Goal: Task Accomplishment & Management: Complete application form

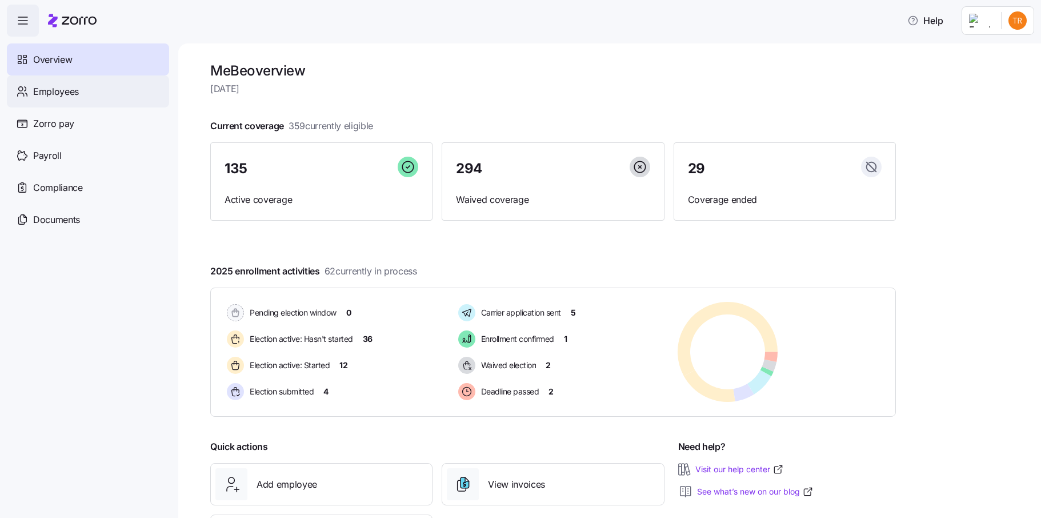
click at [85, 91] on div "Employees" at bounding box center [88, 91] width 162 height 32
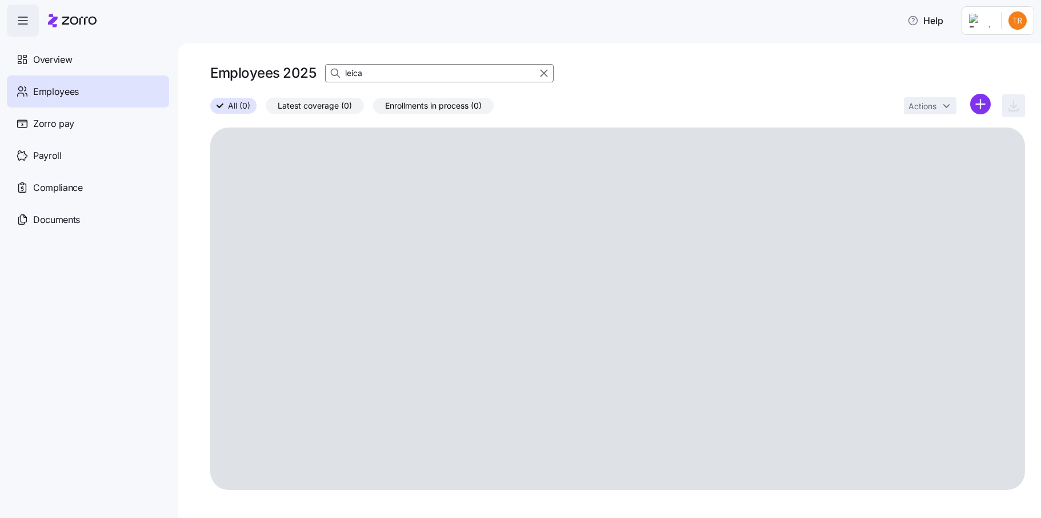
click at [541, 74] on icon "button" at bounding box center [544, 73] width 13 height 14
click at [338, 71] on icon "button" at bounding box center [336, 72] width 11 height 11
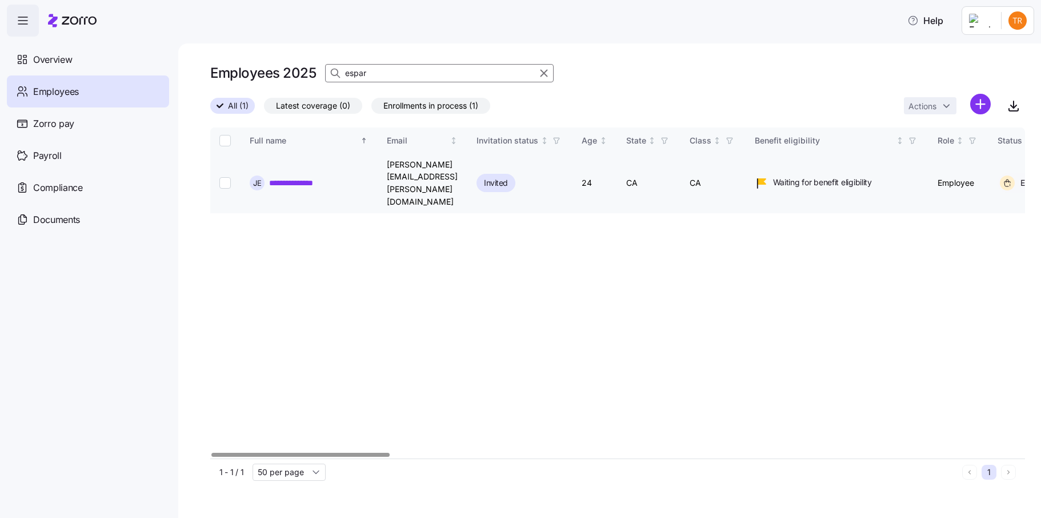
type input "espar"
click at [223, 177] on input "Select record 1" at bounding box center [224, 182] width 11 height 11
checkbox input "true"
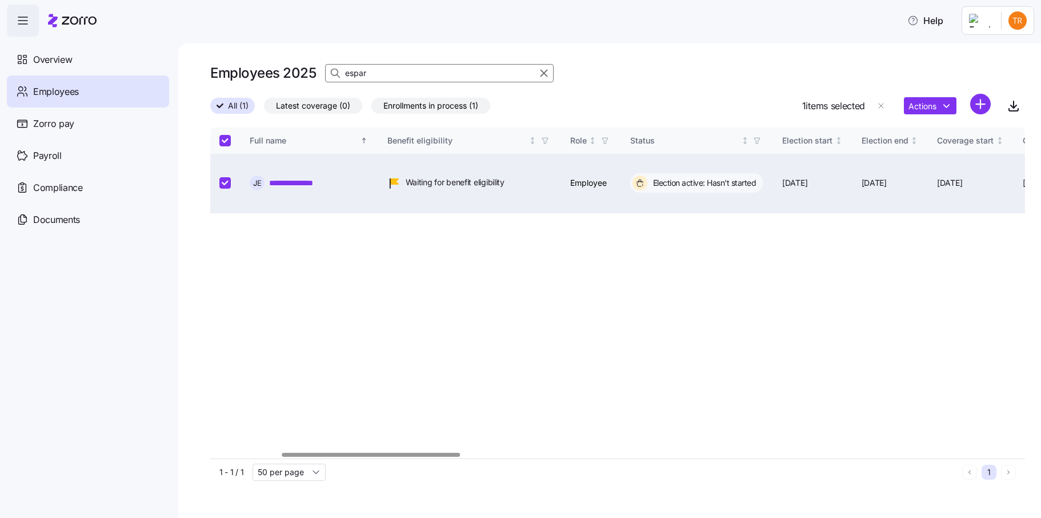
scroll to position [0, 534]
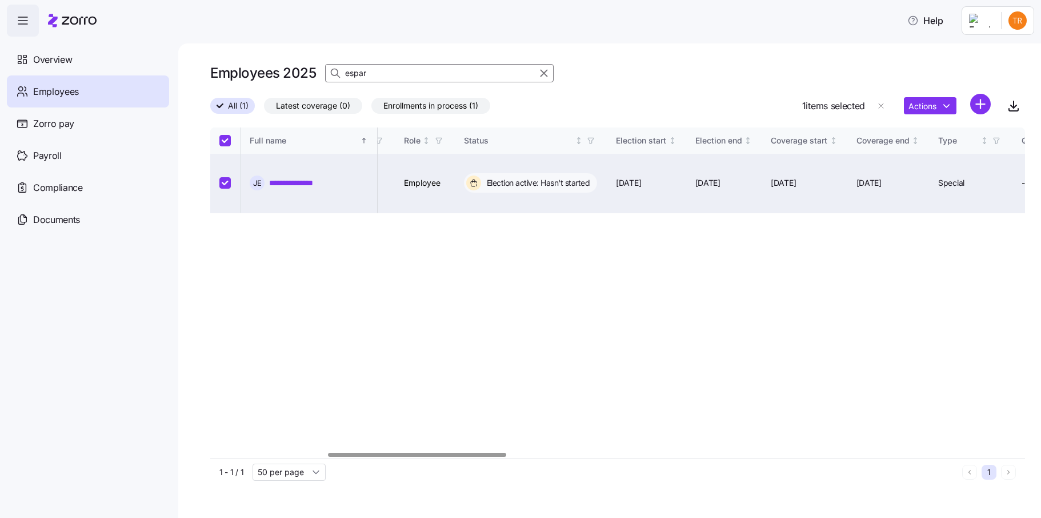
click at [469, 457] on div at bounding box center [417, 455] width 178 height 4
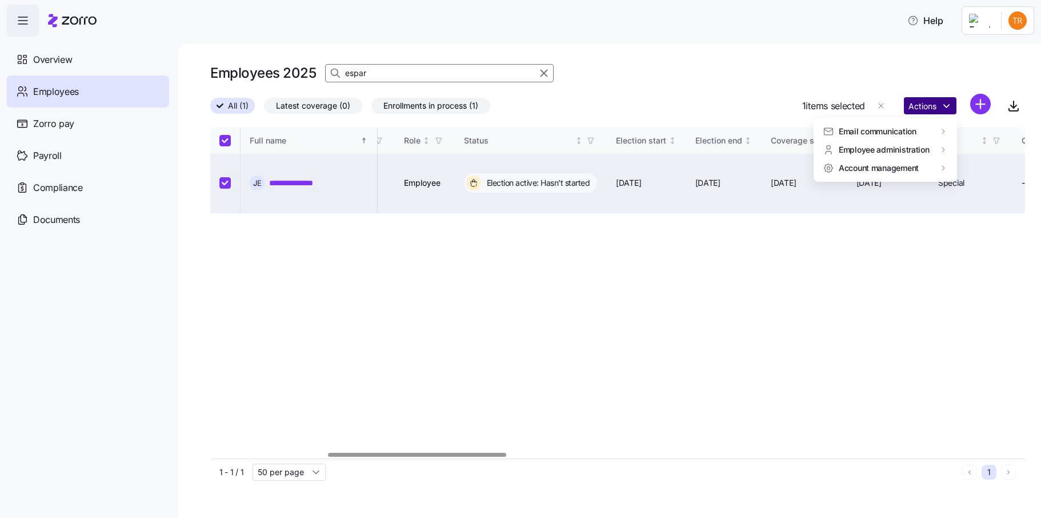
click at [940, 105] on html "**********" at bounding box center [520, 255] width 1041 height 511
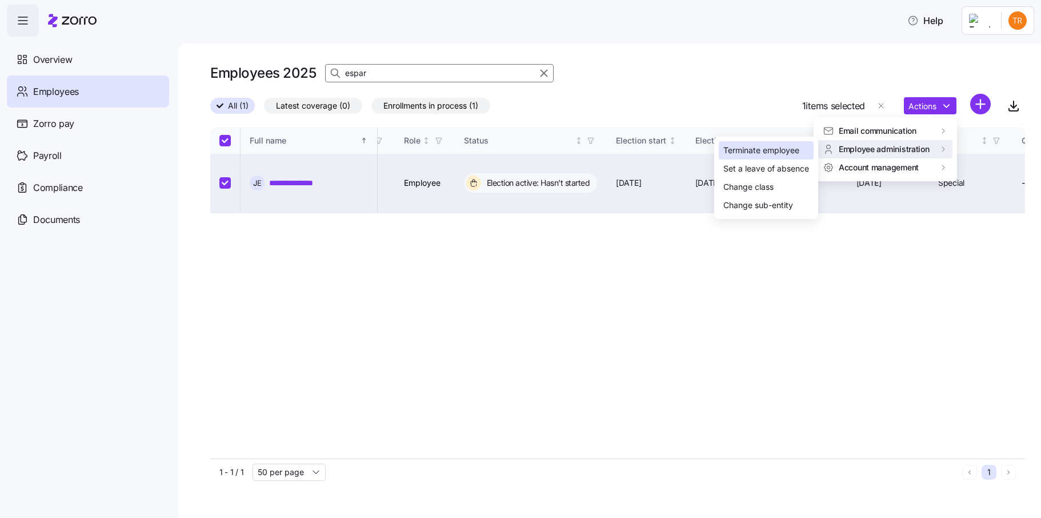
click at [771, 151] on div "Terminate employee" at bounding box center [762, 150] width 76 height 13
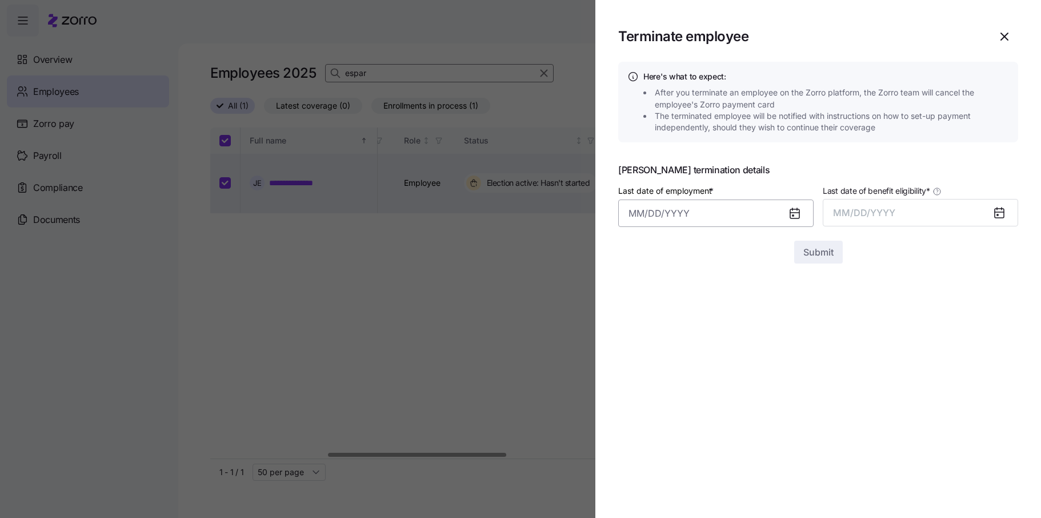
click at [686, 218] on input "Last date of employment *" at bounding box center [715, 212] width 195 height 27
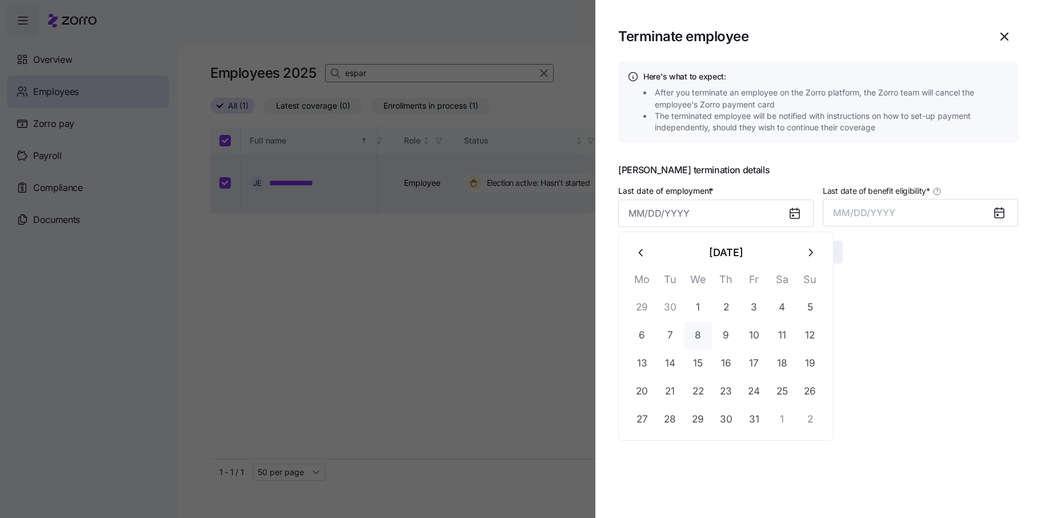
click at [698, 335] on button "8" at bounding box center [698, 335] width 27 height 27
type input "October 8, 2025"
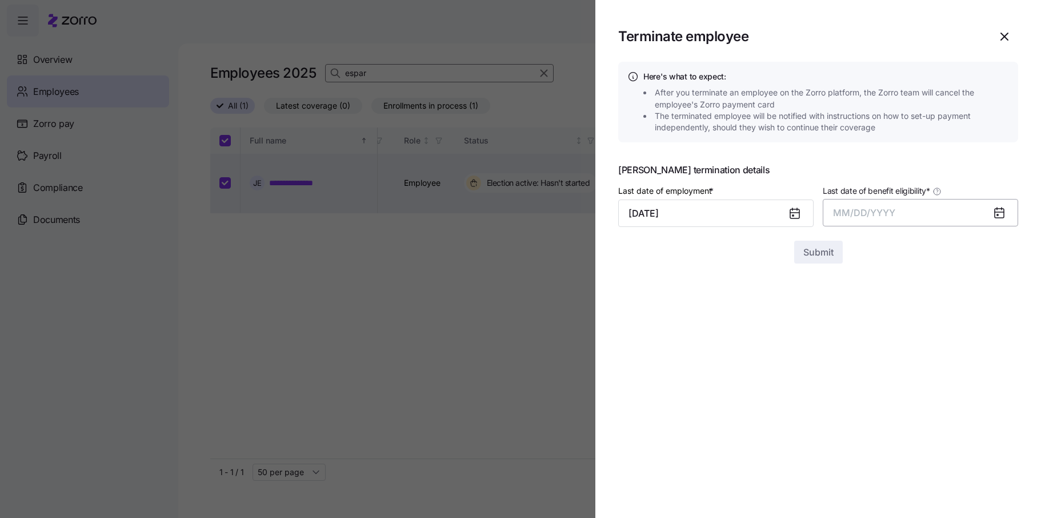
click at [875, 202] on button "MM/DD/YYYY" at bounding box center [920, 212] width 195 height 27
click at [865, 366] on button "Oct" at bounding box center [865, 368] width 65 height 27
click at [821, 258] on span "Submit" at bounding box center [819, 252] width 30 height 14
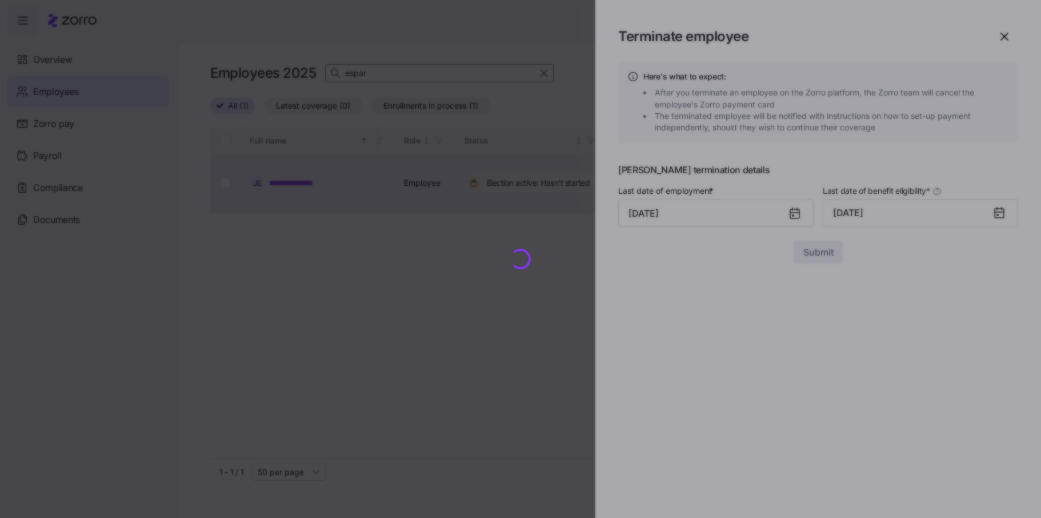
checkbox input "false"
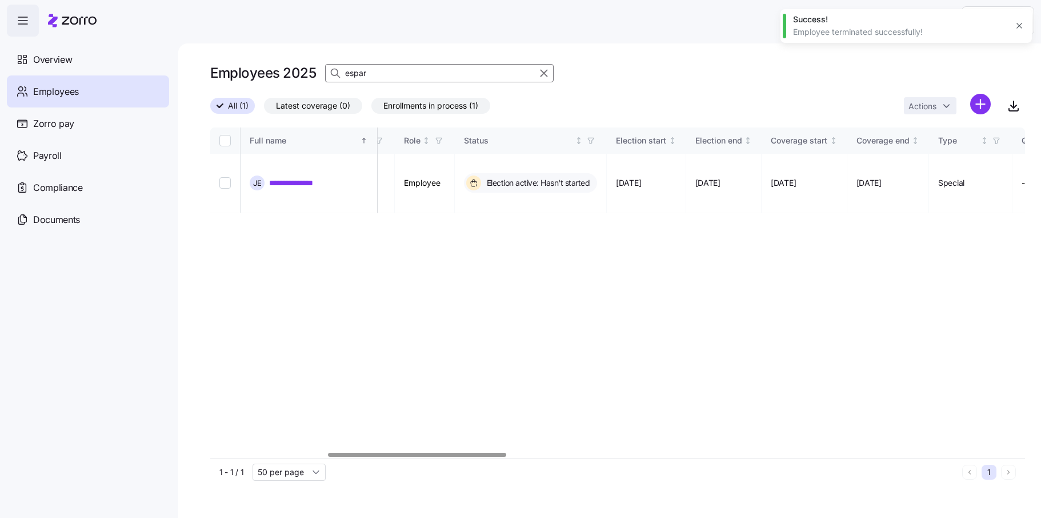
click at [355, 71] on input "espar" at bounding box center [439, 73] width 229 height 18
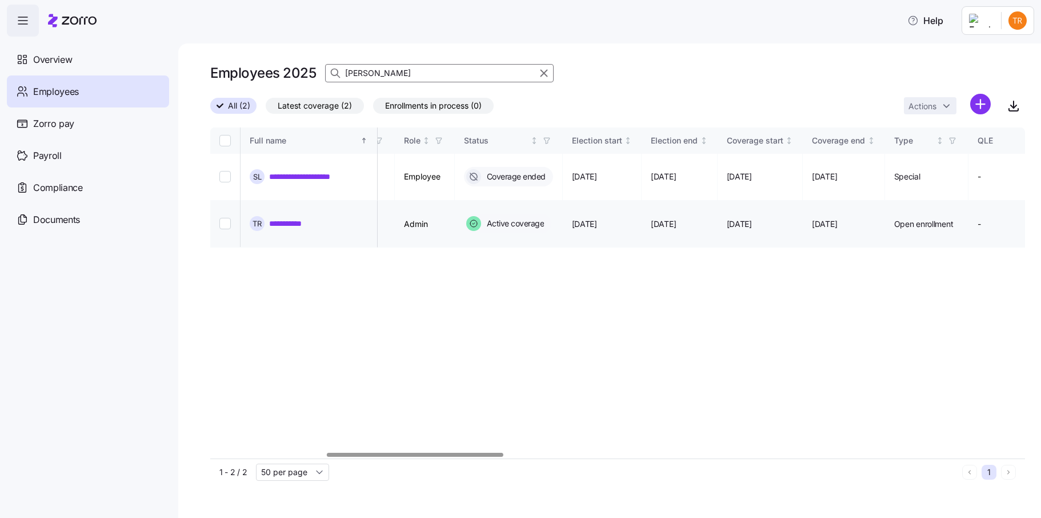
type input "tara"
click at [219, 218] on input "Select record 2" at bounding box center [224, 223] width 11 height 11
checkbox input "true"
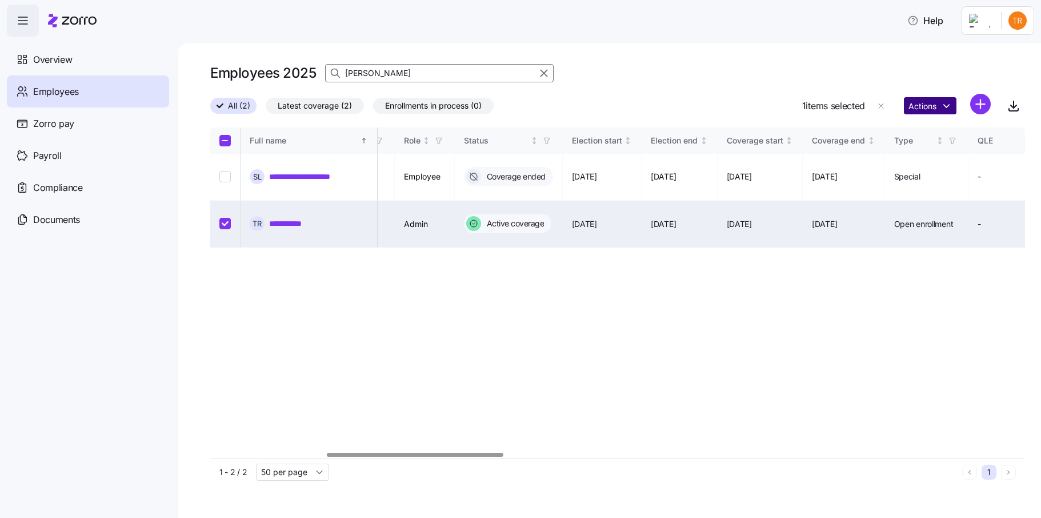
click at [933, 110] on html "**********" at bounding box center [520, 255] width 1041 height 511
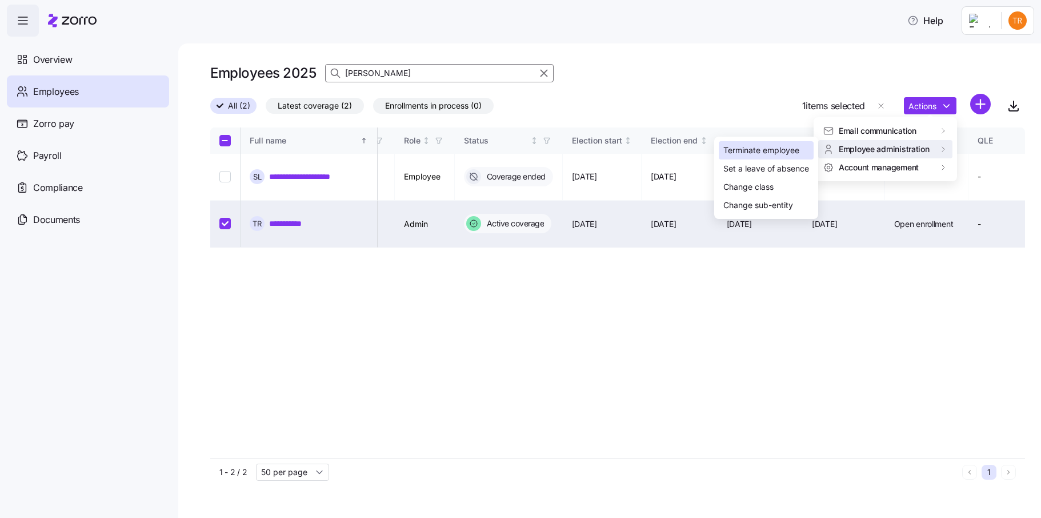
click at [768, 150] on div "Terminate employee" at bounding box center [762, 150] width 76 height 13
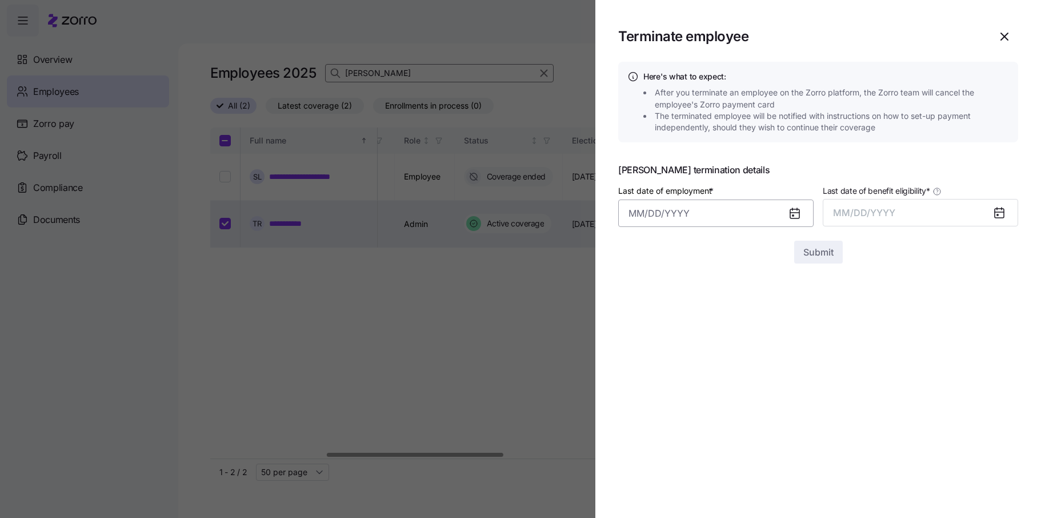
click at [672, 214] on input "Last date of employment *" at bounding box center [715, 212] width 195 height 27
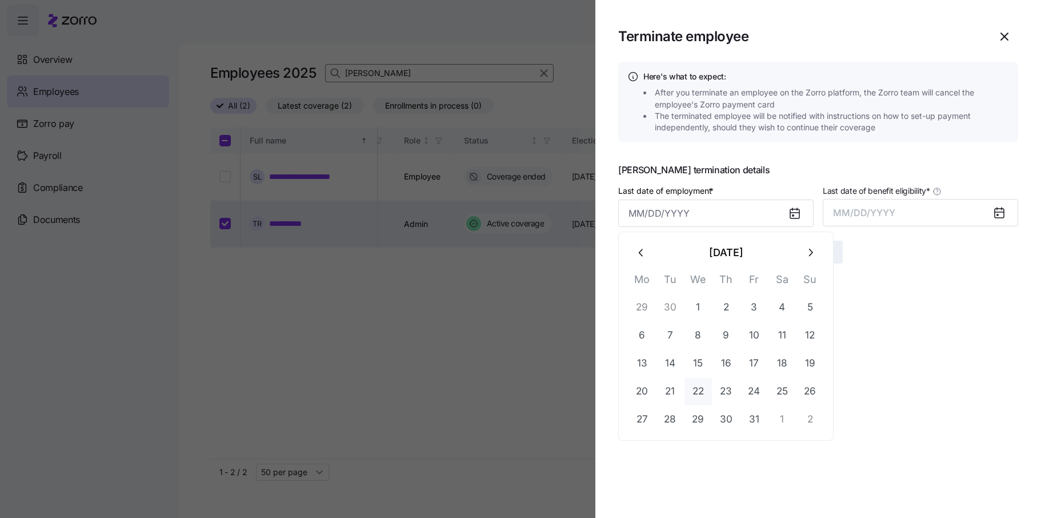
click at [700, 391] on button "22" at bounding box center [698, 391] width 27 height 27
type input "October 22, 2025"
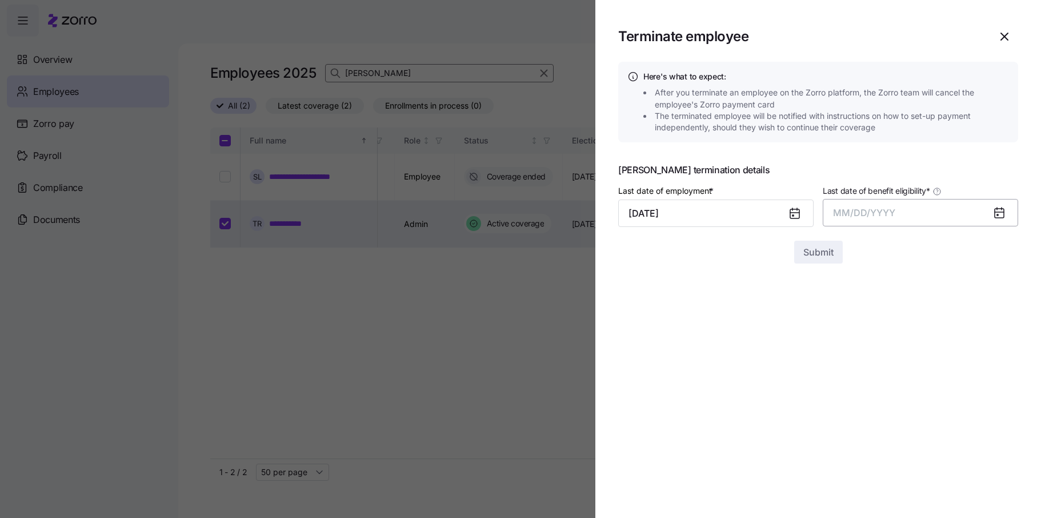
click at [886, 206] on button "MM/DD/YYYY" at bounding box center [920, 212] width 195 height 27
click at [858, 364] on button "Oct" at bounding box center [865, 368] width 65 height 27
click at [825, 257] on span "Submit" at bounding box center [819, 252] width 30 height 14
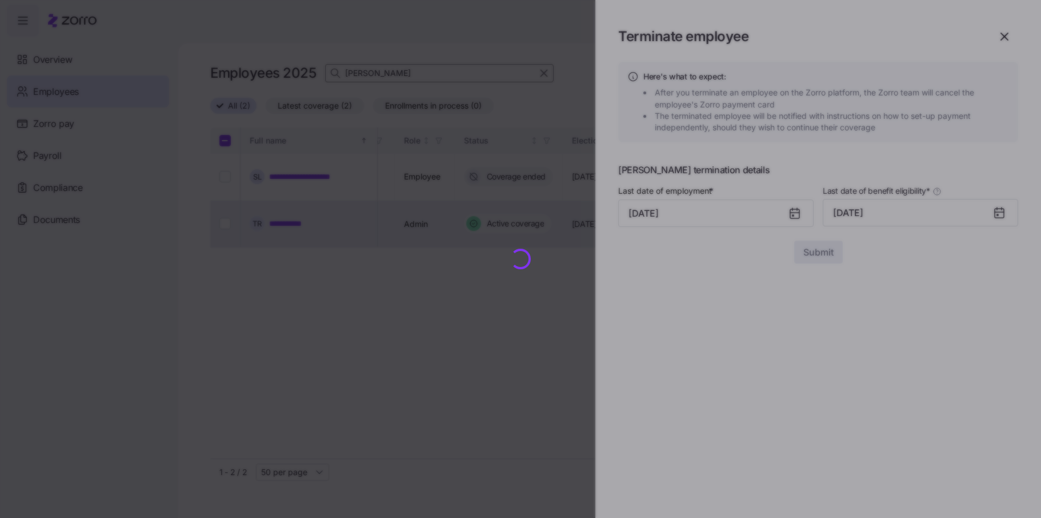
checkbox input "false"
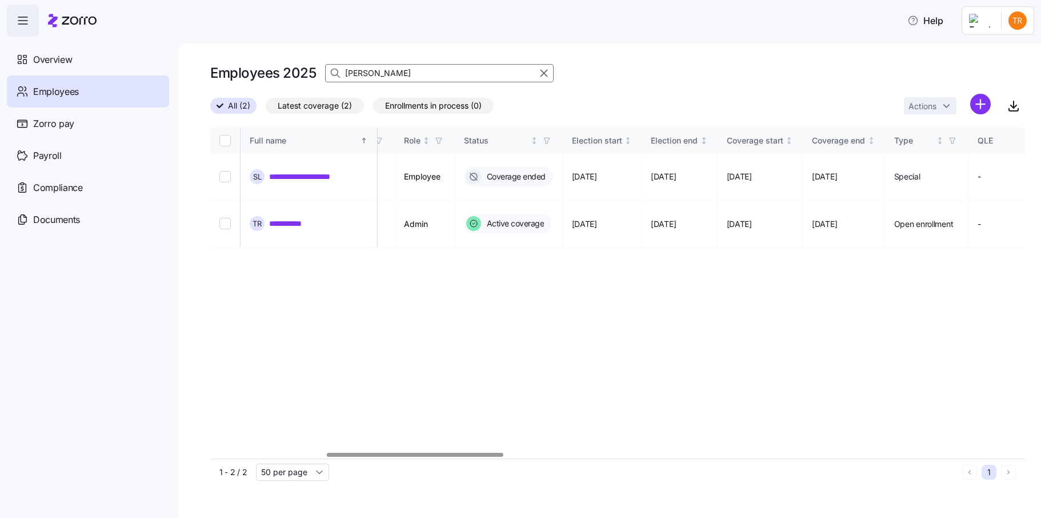
click at [409, 325] on div "**********" at bounding box center [617, 292] width 815 height 331
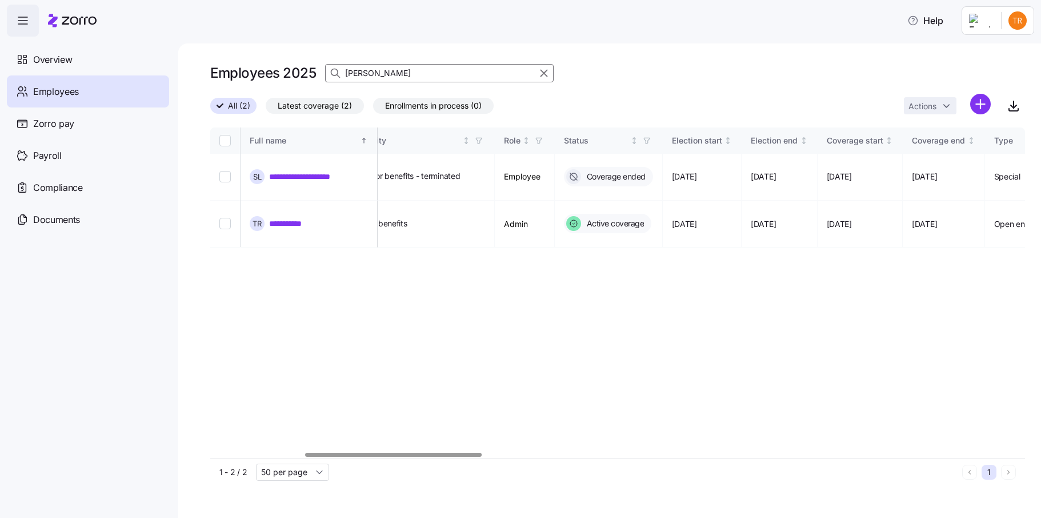
scroll to position [0, 446]
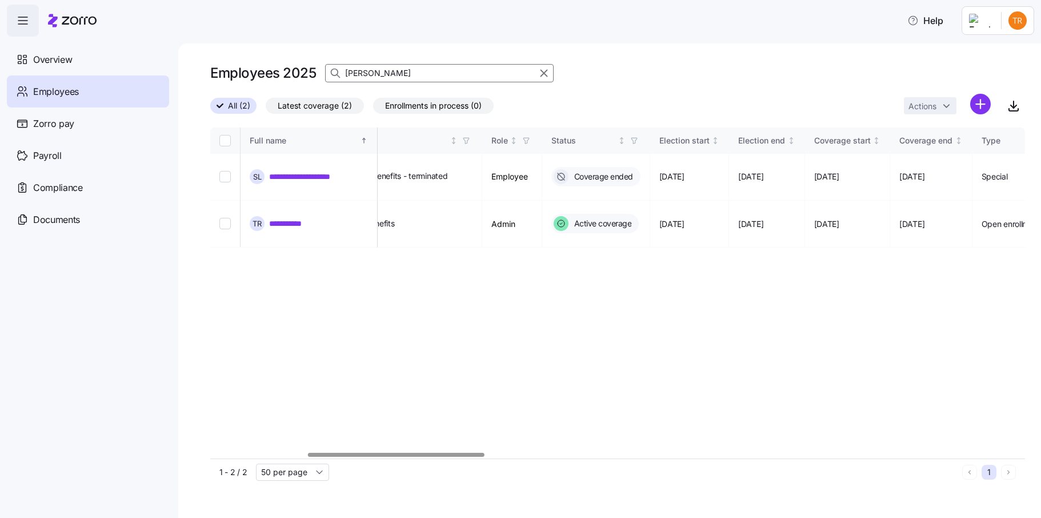
click at [360, 453] on div at bounding box center [396, 455] width 176 height 4
